Goal: Task Accomplishment & Management: Manage account settings

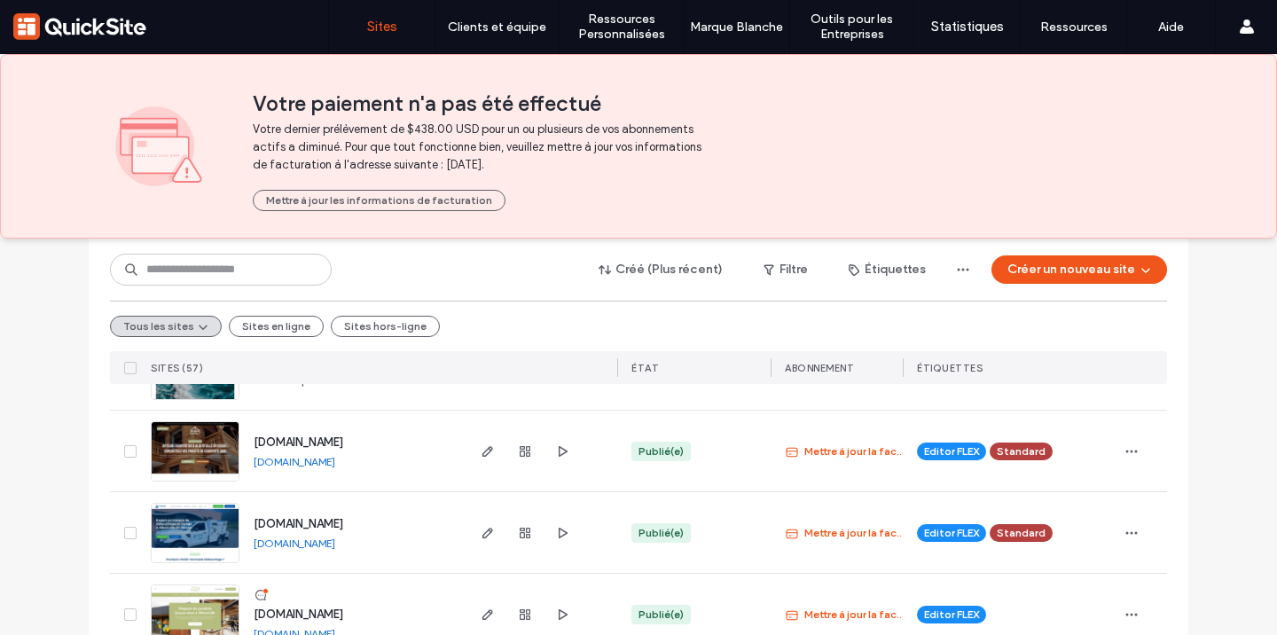
scroll to position [629, 0]
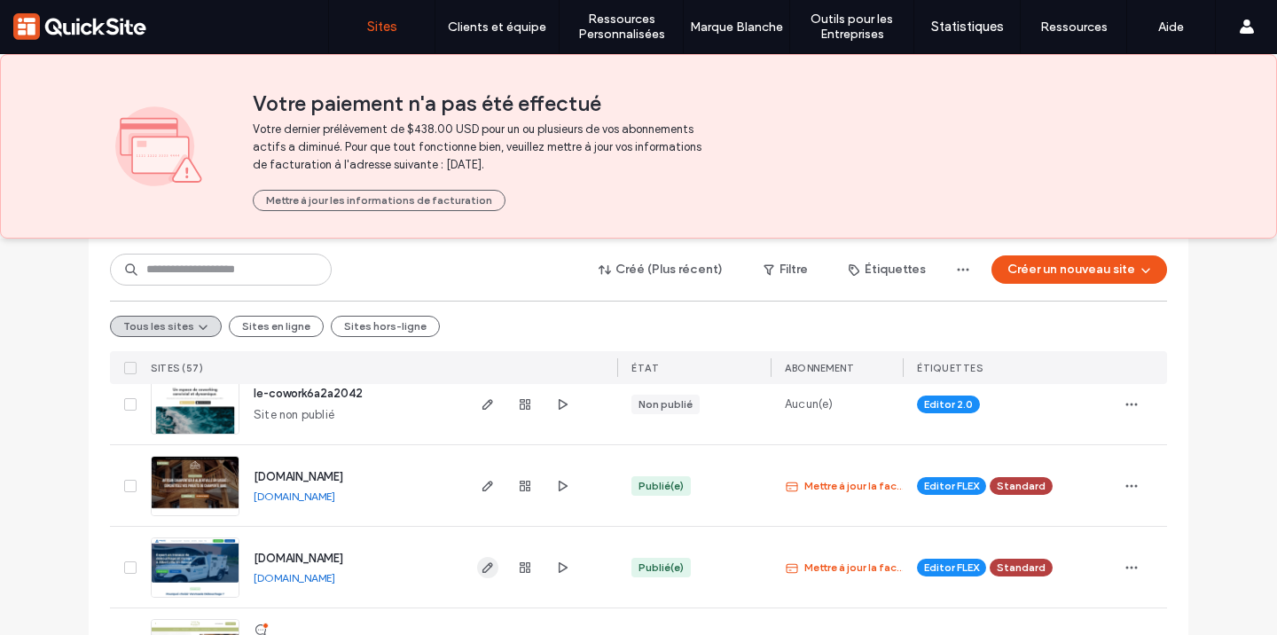
click at [485, 563] on use "button" at bounding box center [487, 567] width 11 height 11
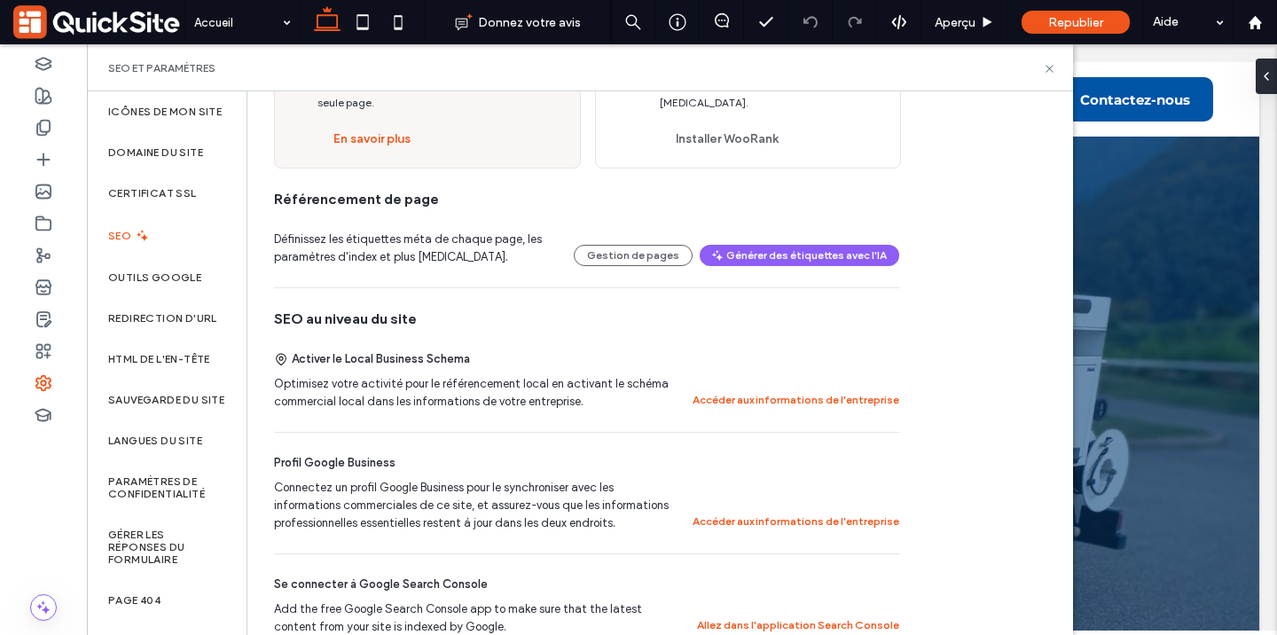
scroll to position [286, 0]
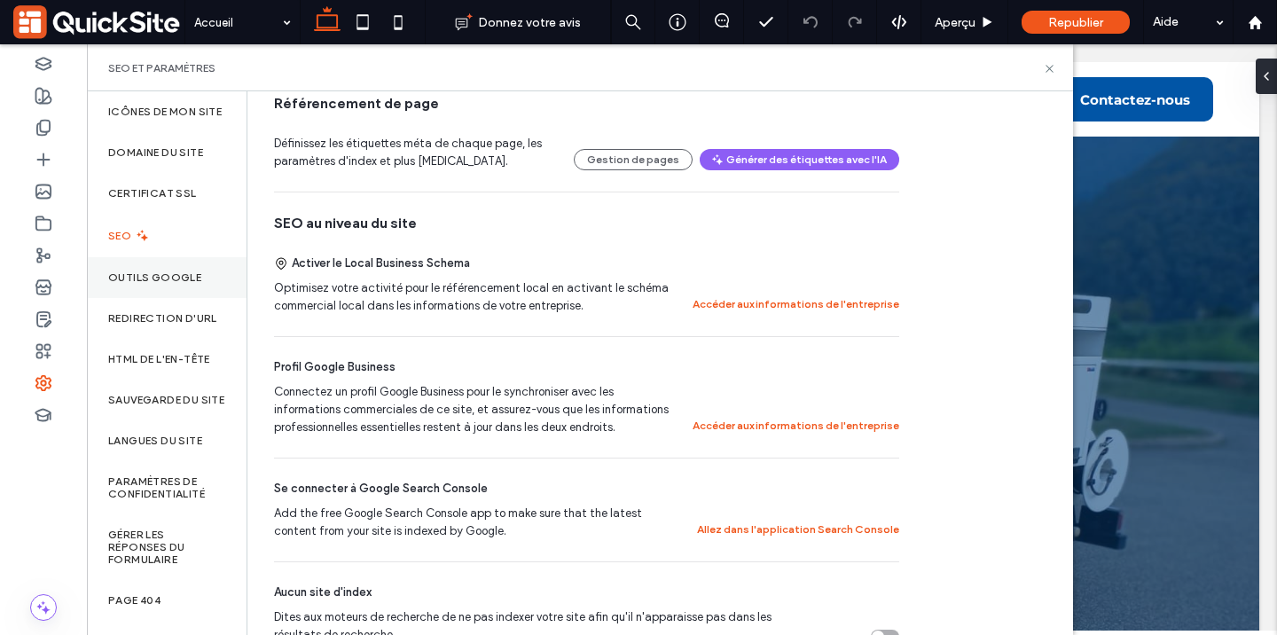
click at [147, 298] on div "Outils Google" at bounding box center [167, 277] width 160 height 41
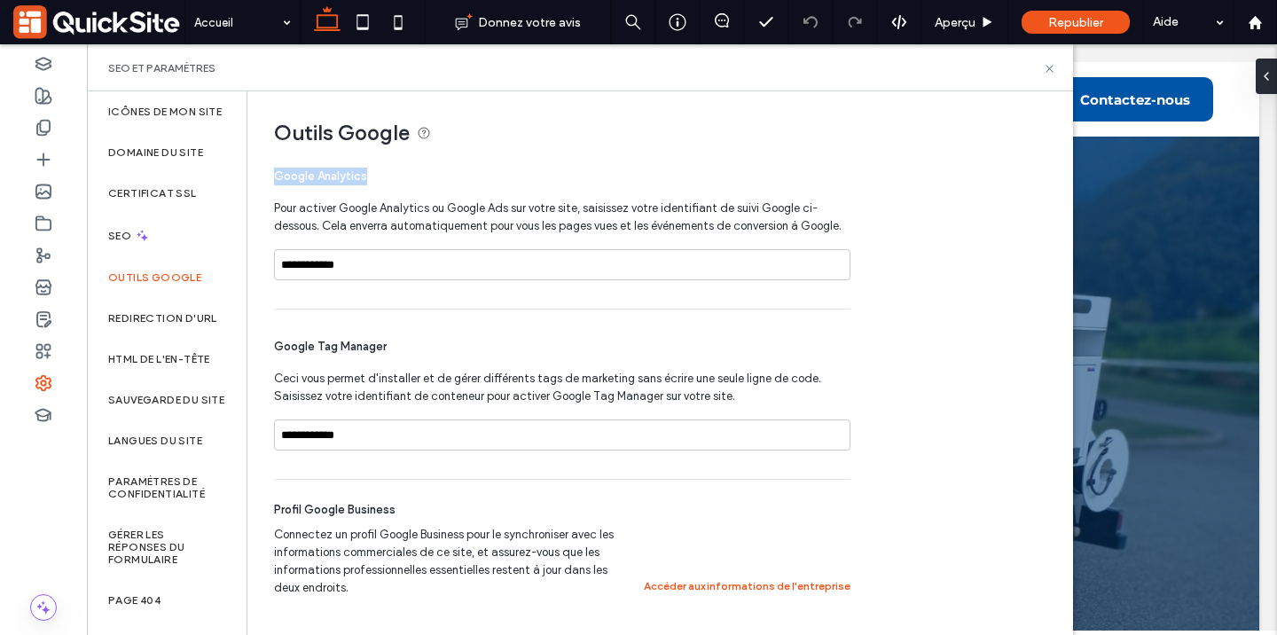
drag, startPoint x: 377, startPoint y: 178, endPoint x: 245, endPoint y: 178, distance: 132.1
click at [247, 178] on div "**********" at bounding box center [652, 354] width 810 height 527
click at [42, 230] on use at bounding box center [43, 222] width 14 height 13
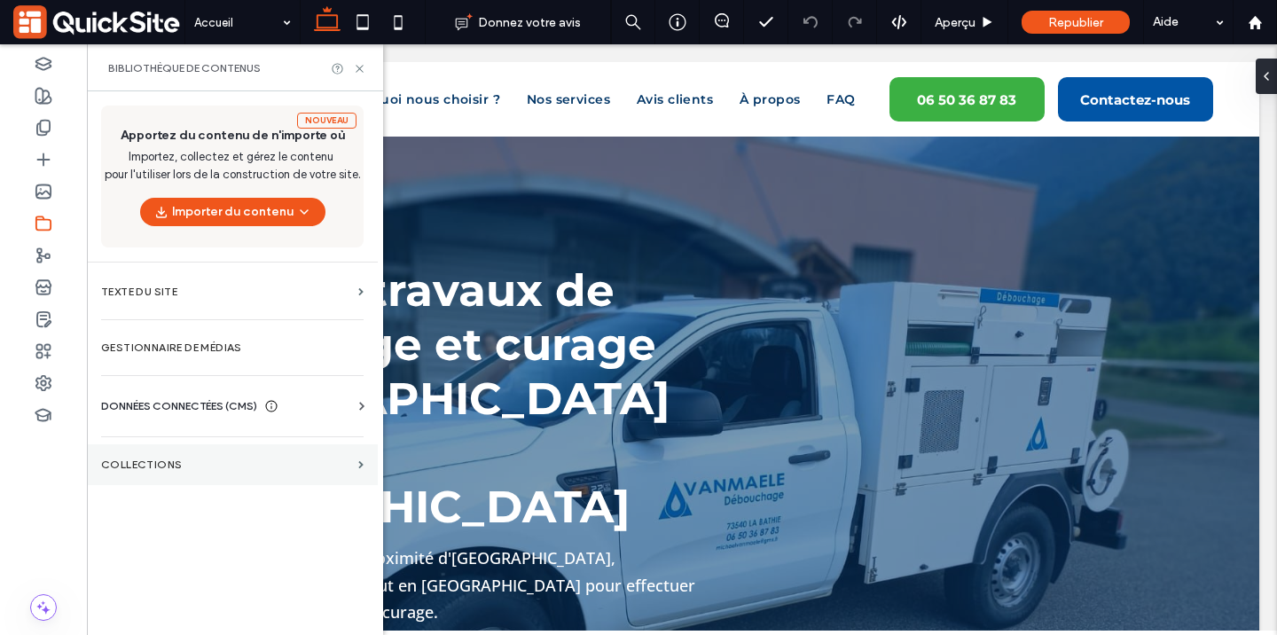
click at [166, 463] on label "COLLECTIONS" at bounding box center [226, 464] width 250 height 12
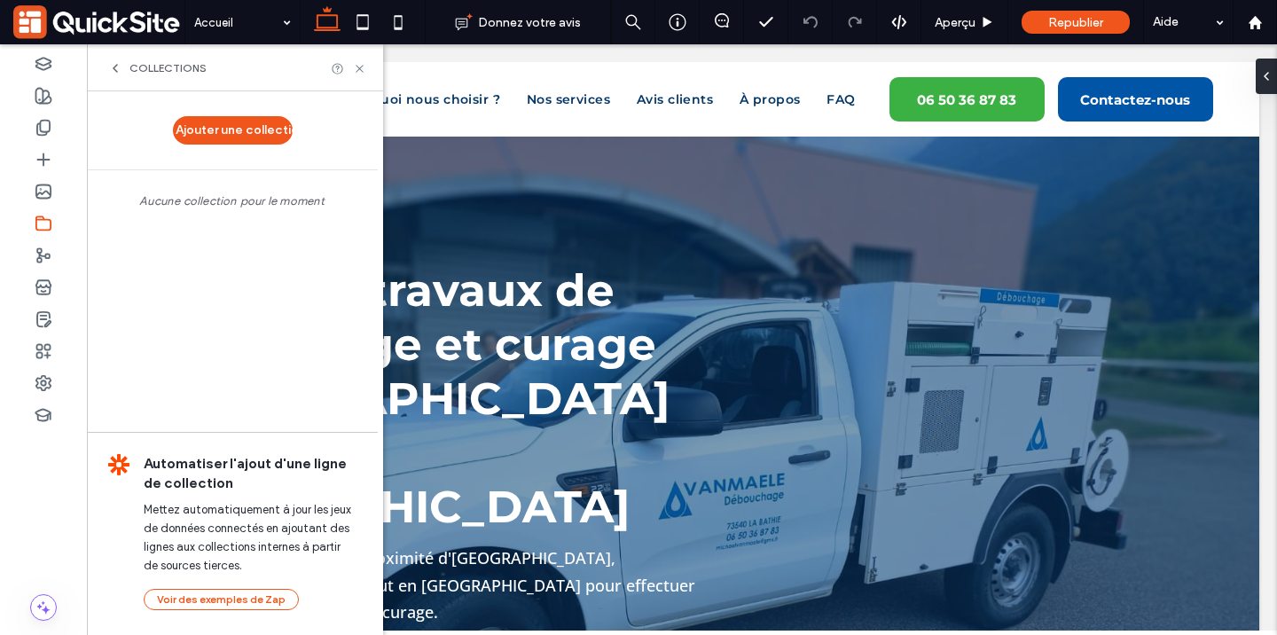
click at [121, 76] on div "COLLECTIONS" at bounding box center [235, 67] width 296 height 47
click at [119, 67] on icon at bounding box center [115, 68] width 14 height 14
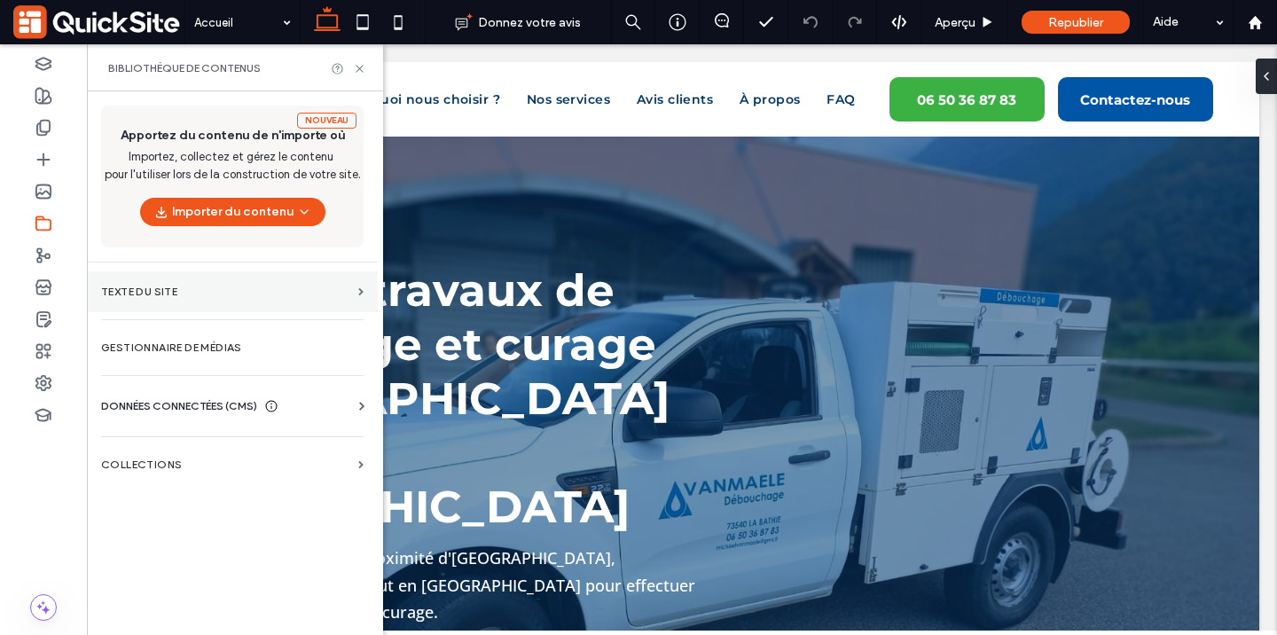
click at [138, 286] on label "Texte du site" at bounding box center [226, 292] width 250 height 12
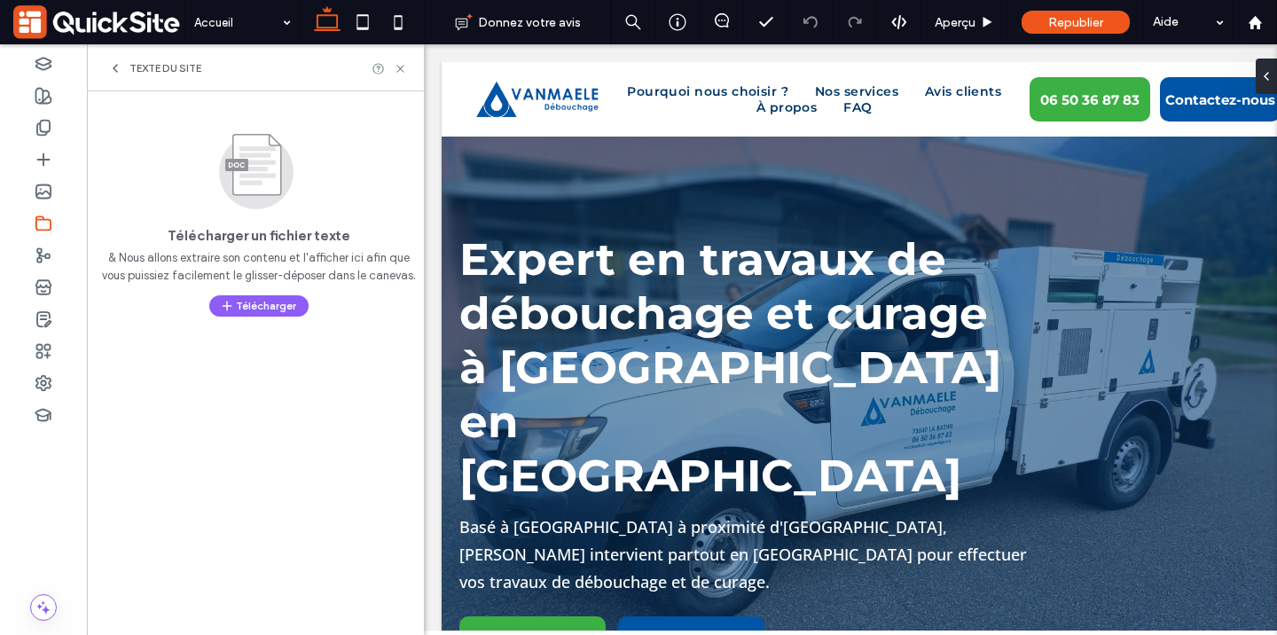
click at [115, 69] on icon at bounding box center [115, 68] width 14 height 14
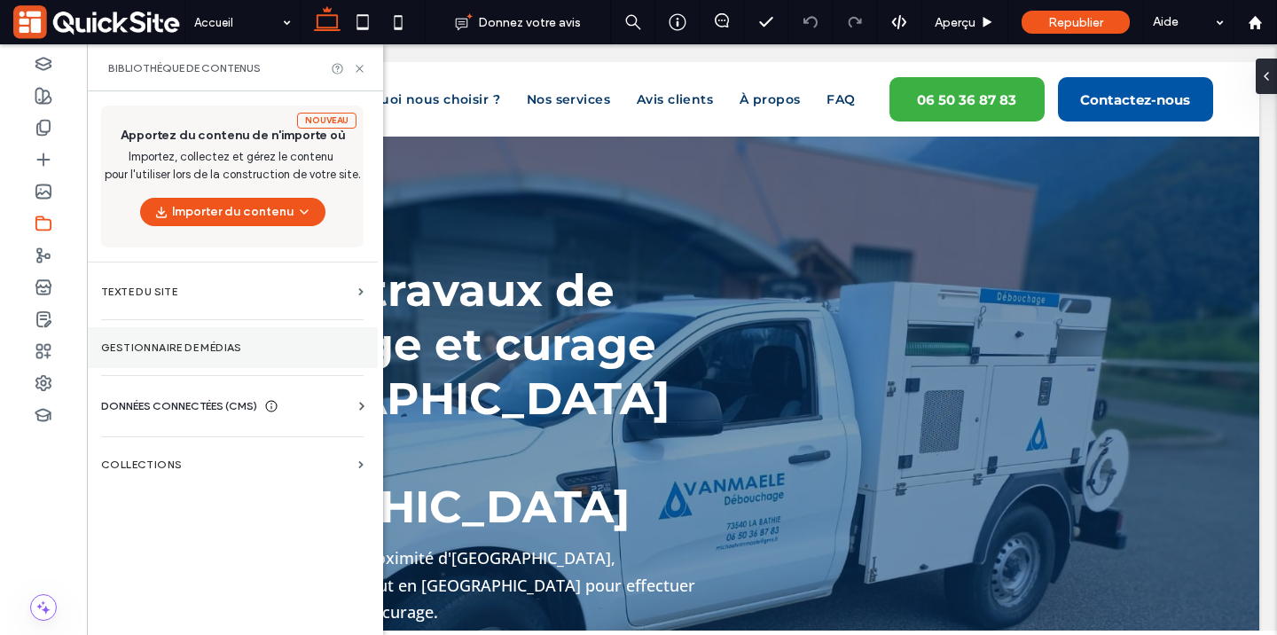
click at [160, 348] on label "Gestionnaire de médias" at bounding box center [232, 347] width 262 height 12
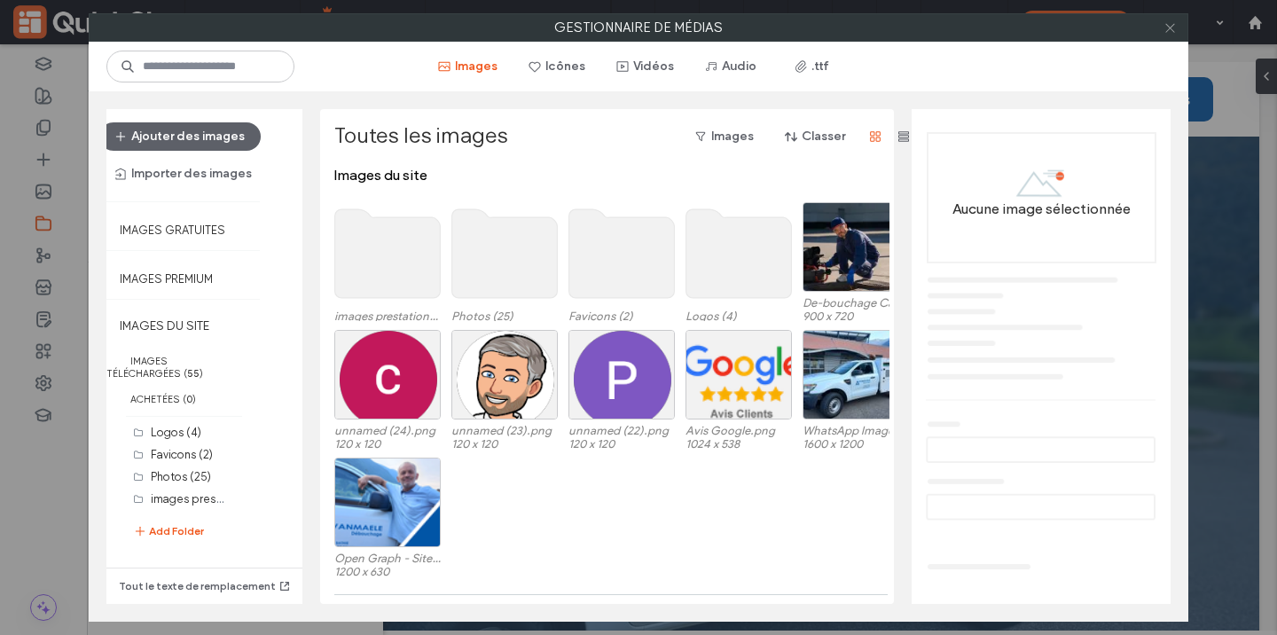
click at [1171, 31] on icon at bounding box center [1169, 27] width 13 height 13
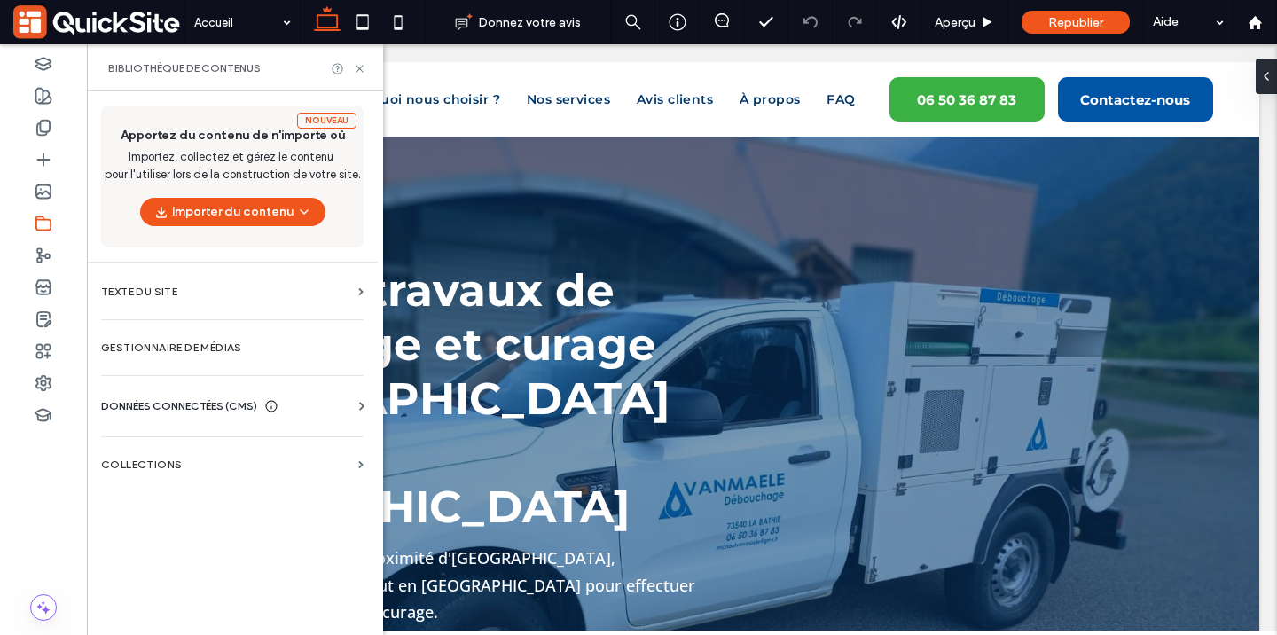
click at [184, 388] on div "DONNÉES CONNECTÉES (CMS) Informations relatives à l'entreprise Texte de l’entre…" at bounding box center [232, 406] width 291 height 46
click at [186, 399] on span "DONNÉES CONNECTÉES (CMS)" at bounding box center [179, 406] width 156 height 18
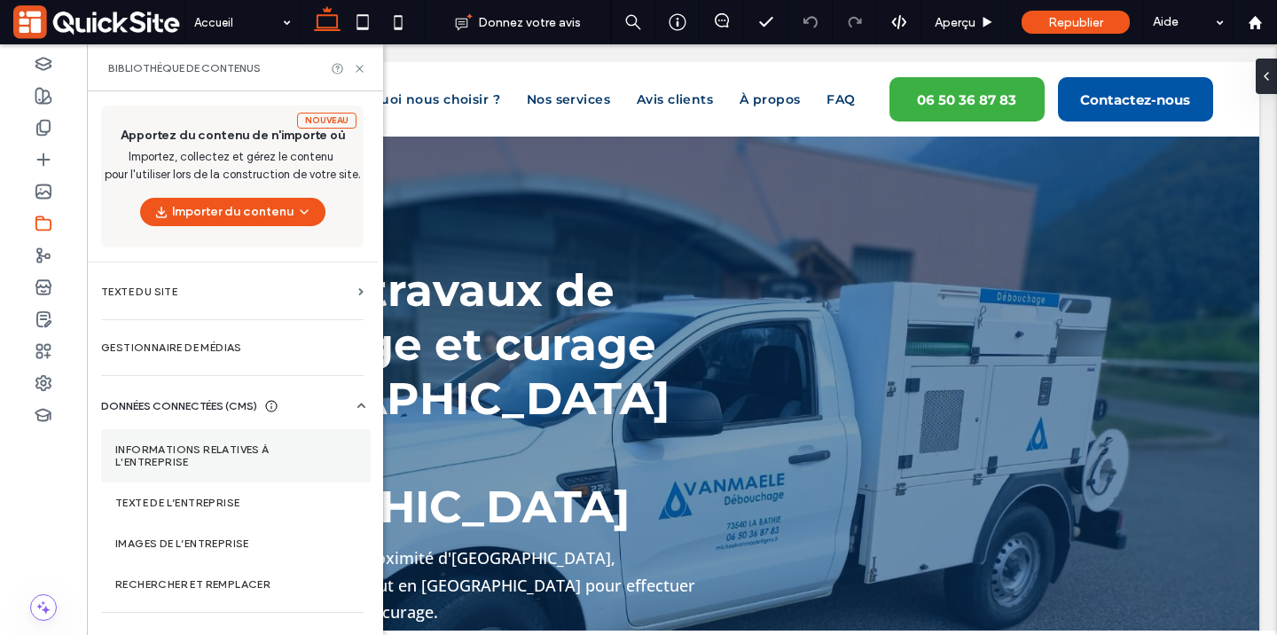
scroll to position [29, 0]
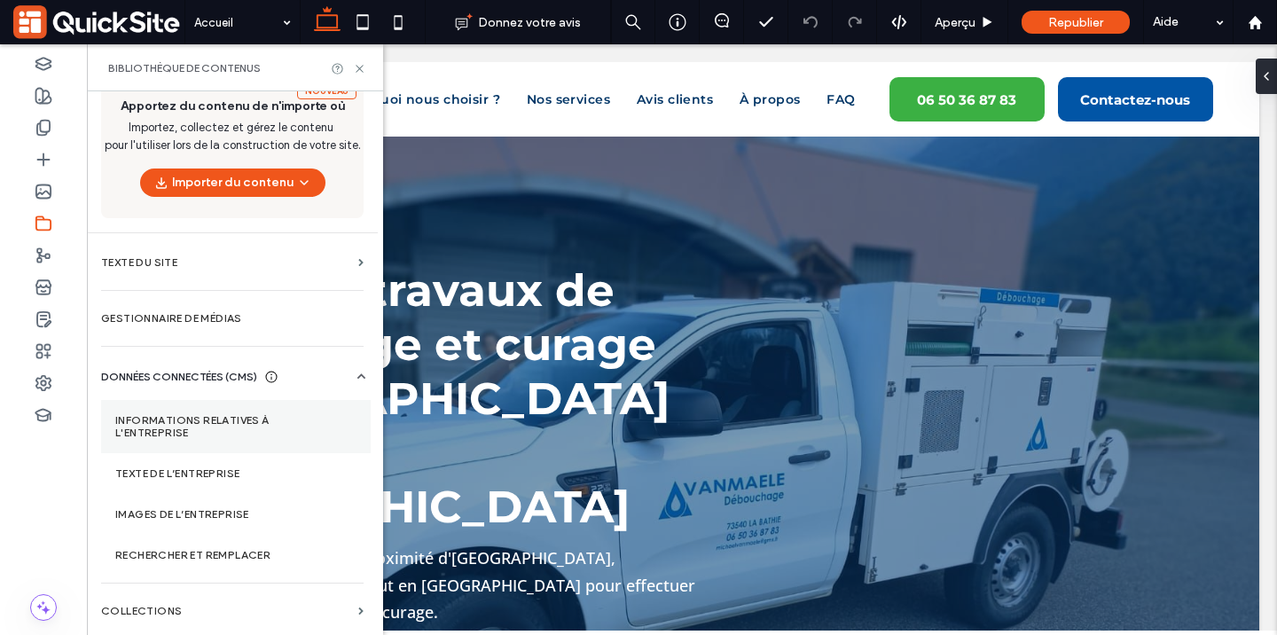
click at [216, 424] on label "Informations relatives à l'entreprise" at bounding box center [235, 426] width 241 height 25
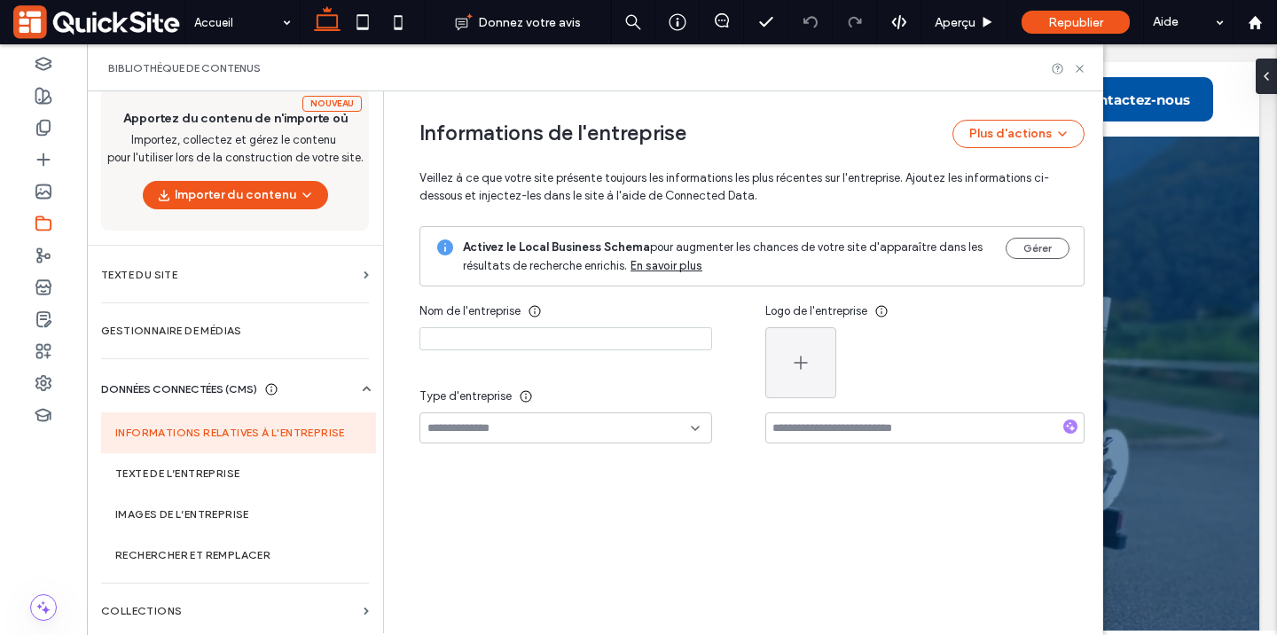
type input "**********"
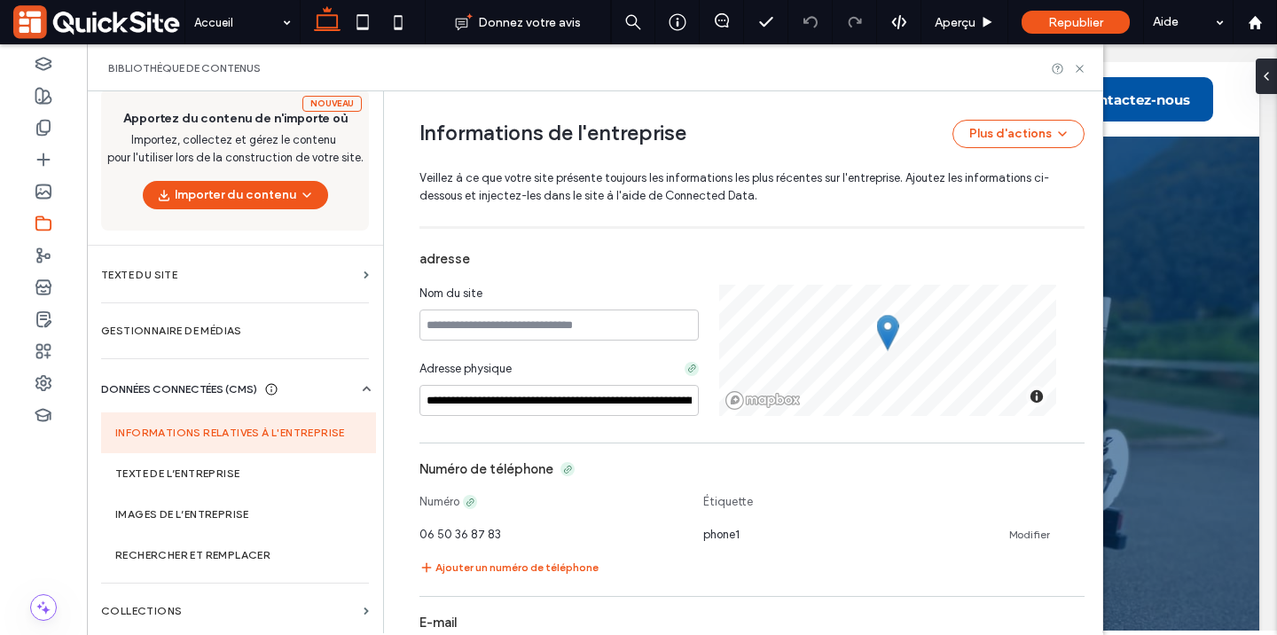
scroll to position [0, 0]
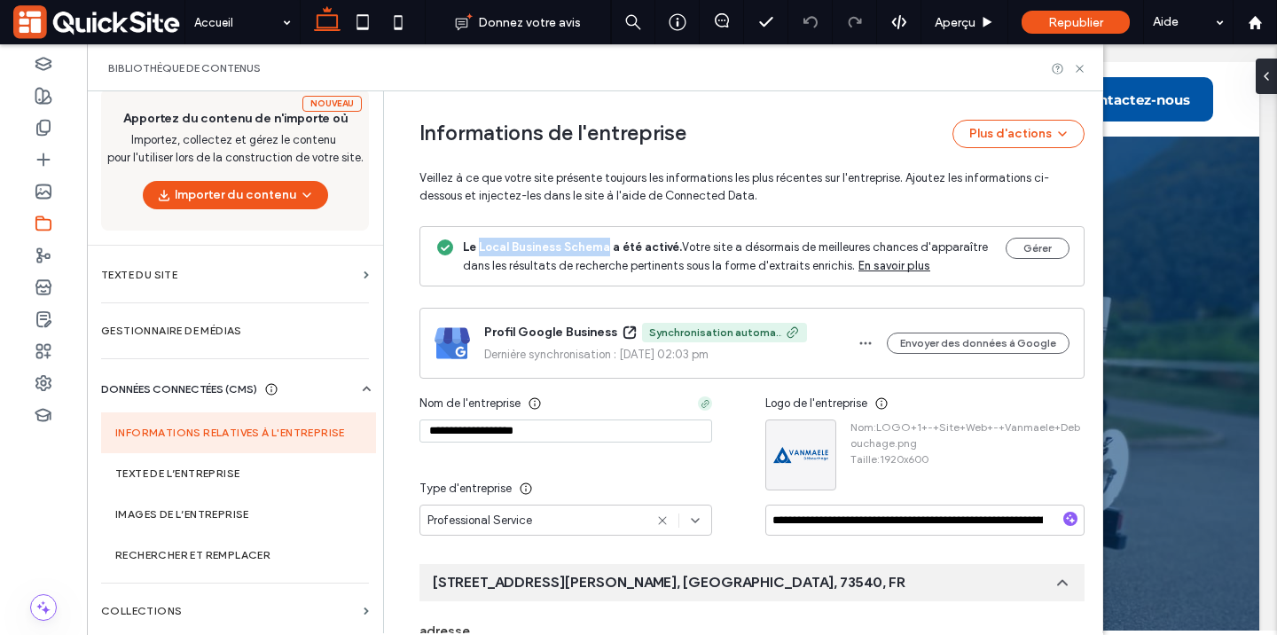
drag, startPoint x: 592, startPoint y: 249, endPoint x: 469, endPoint y: 247, distance: 123.3
click at [468, 247] on b "Le Local Business Schema a été activé." at bounding box center [572, 246] width 219 height 13
copy b "Local Business Schema"
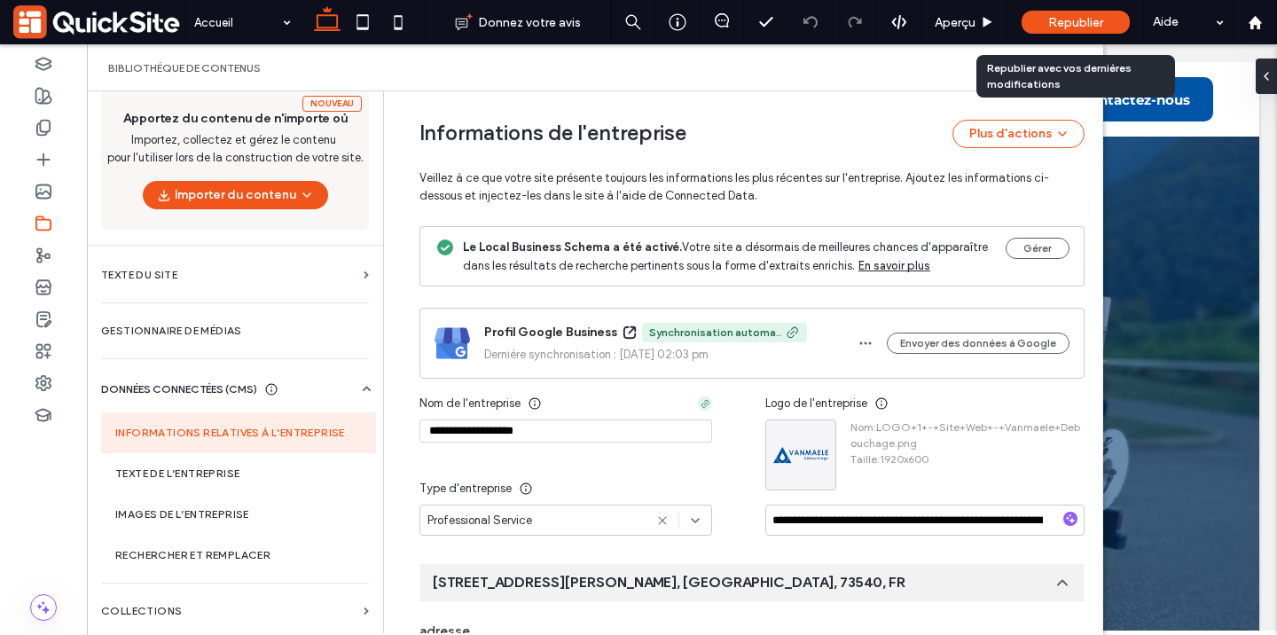
click at [1081, 74] on div "Republier avec vos dernières modifications" at bounding box center [1075, 76] width 199 height 43
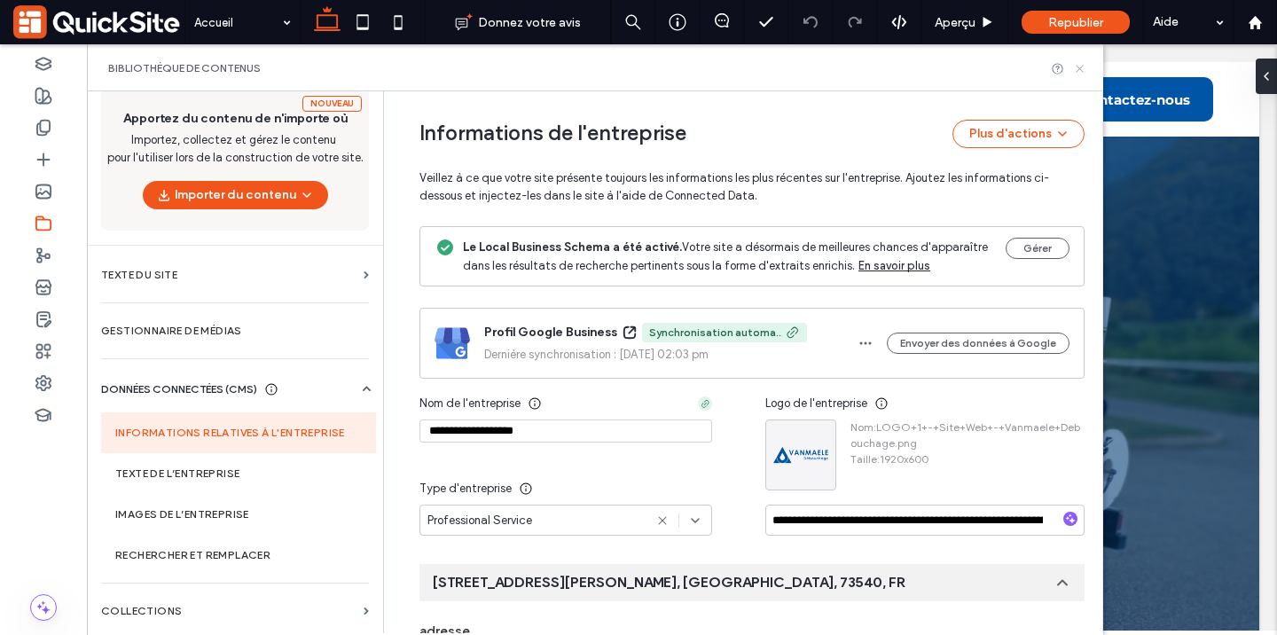
click at [1083, 72] on icon at bounding box center [1079, 68] width 13 height 13
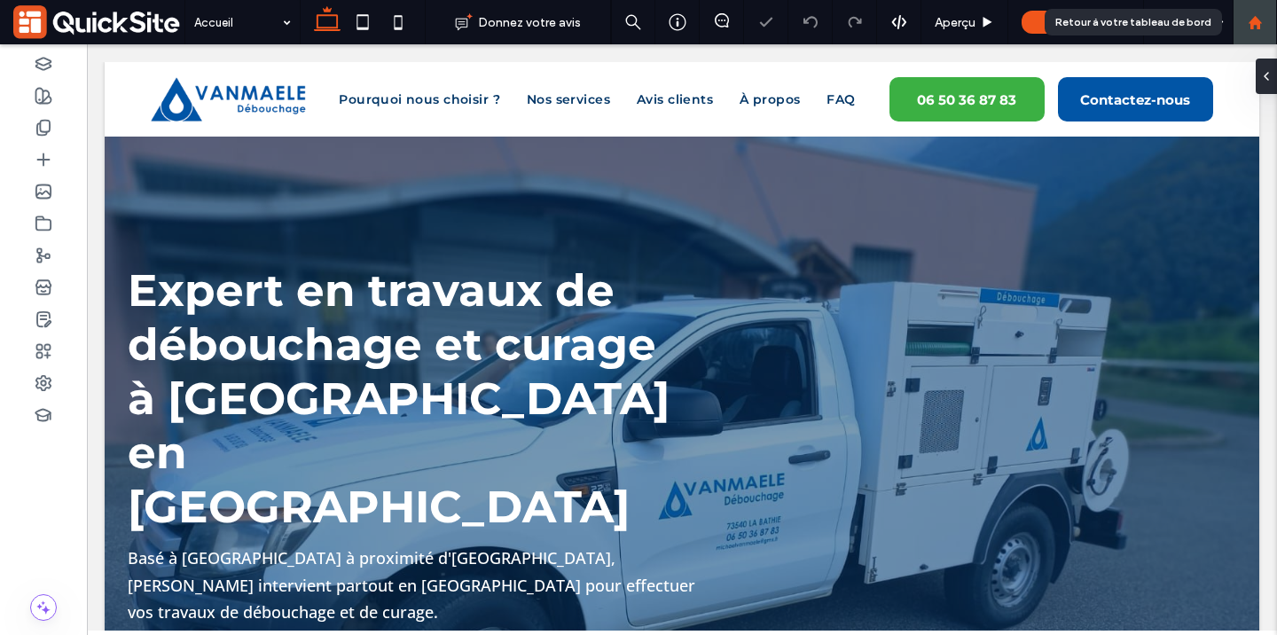
click at [1270, 15] on div at bounding box center [1254, 22] width 43 height 15
